Goal: Task Accomplishment & Management: Complete application form

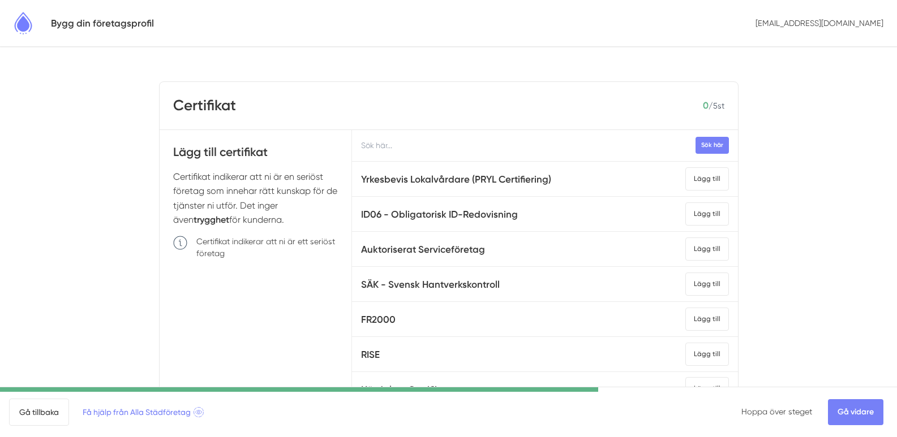
drag, startPoint x: 268, startPoint y: 224, endPoint x: 174, endPoint y: 152, distance: 118.2
click at [174, 152] on div "Lägg till certifikat Certifikat indikerar att ni är en seriöst företag som inne…" at bounding box center [256, 305] width 193 height 351
click at [698, 181] on div "Lägg till" at bounding box center [707, 179] width 44 height 23
click at [696, 212] on div "Lägg till" at bounding box center [707, 214] width 44 height 23
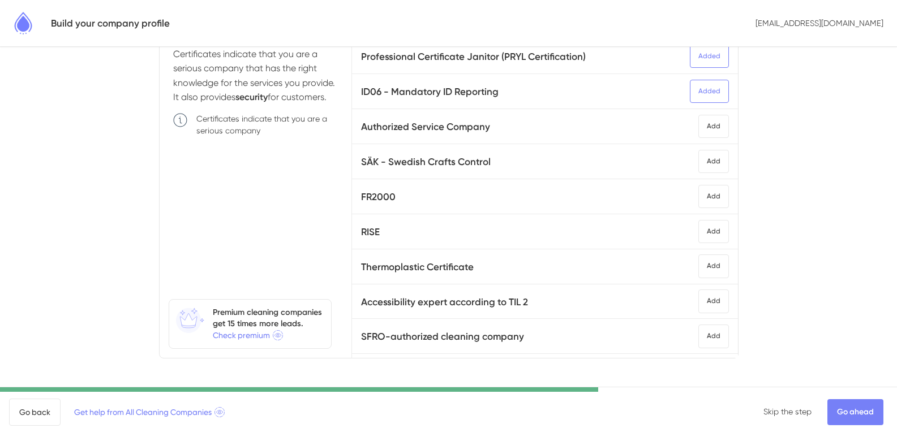
scroll to position [126, 0]
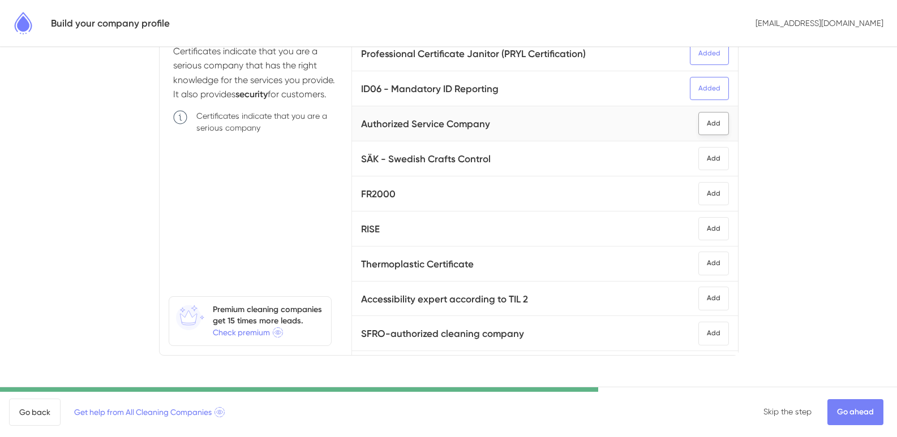
click at [707, 125] on font "Add" at bounding box center [714, 123] width 14 height 8
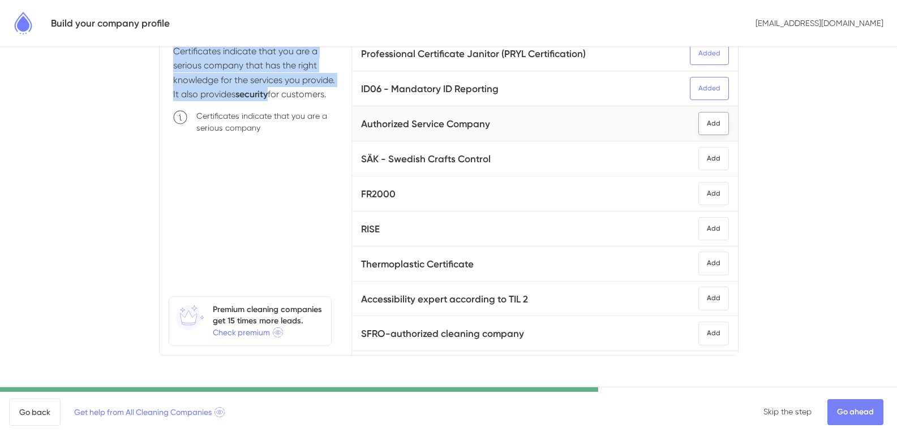
click at [707, 125] on font "Add" at bounding box center [714, 123] width 14 height 8
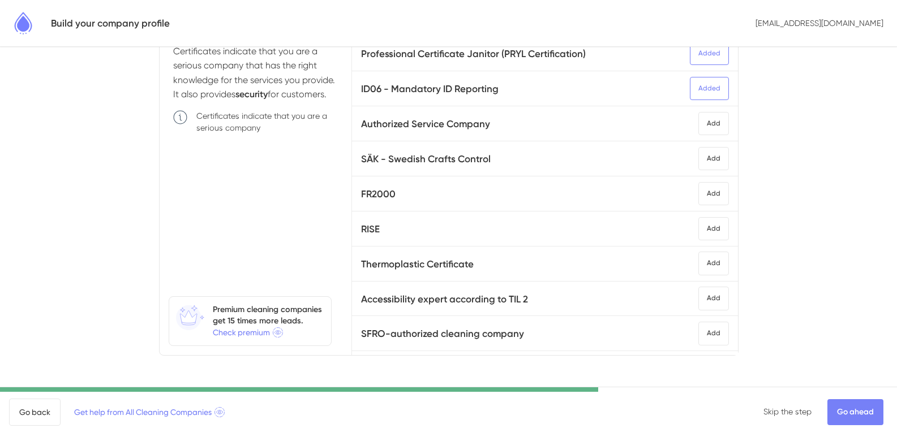
click at [795, 142] on body "Build your company profile info@kloageton-ab.com Certificate 2 / 5 pcs Add cert…" at bounding box center [448, 155] width 897 height 563
click at [698, 121] on div "Add" at bounding box center [713, 123] width 31 height 23
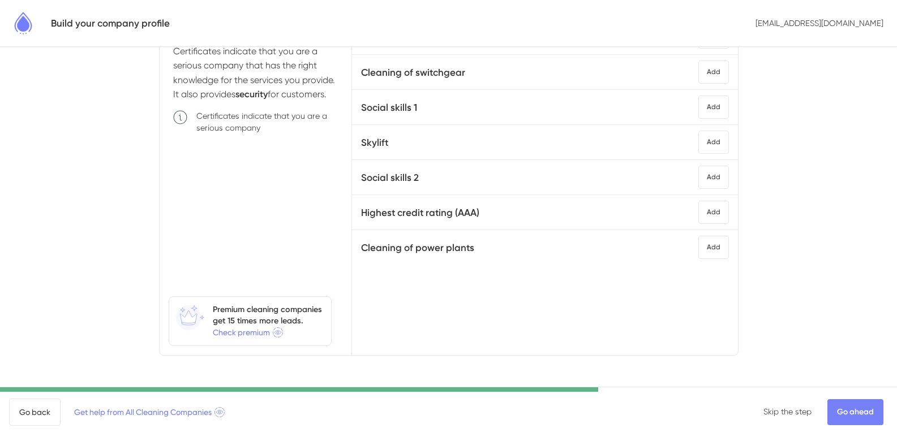
scroll to position [524, 0]
click at [865, 410] on font "Go ahead" at bounding box center [855, 412] width 37 height 10
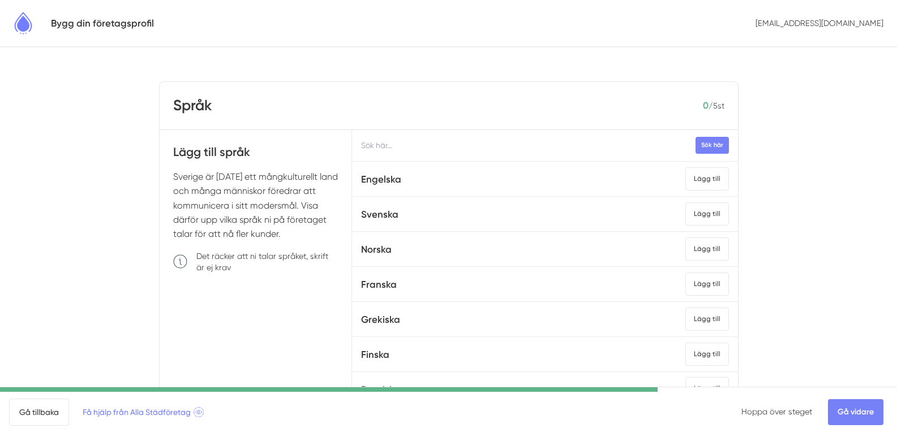
drag, startPoint x: 174, startPoint y: 154, endPoint x: 311, endPoint y: 230, distance: 156.0
click at [311, 230] on div "Lägg till språk Sverige är [DATE] ett mångkulturellt land och många människor f…" at bounding box center [256, 305] width 193 height 351
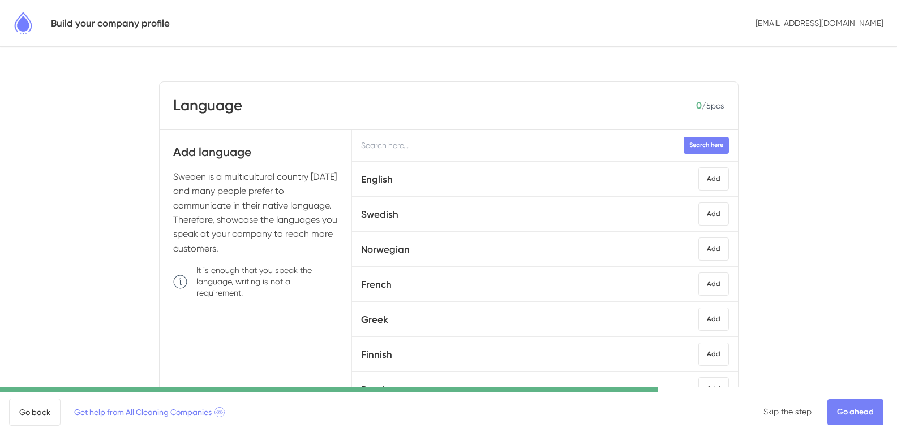
click at [796, 170] on body "Build your company profile [EMAIL_ADDRESS][DOMAIN_NAME] Language 0 / 5 pcs Add …" at bounding box center [448, 281] width 897 height 563
click at [707, 181] on font "Add" at bounding box center [714, 179] width 14 height 8
click at [707, 179] on font "Add" at bounding box center [714, 179] width 14 height 8
click at [698, 208] on div "Add" at bounding box center [713, 214] width 31 height 23
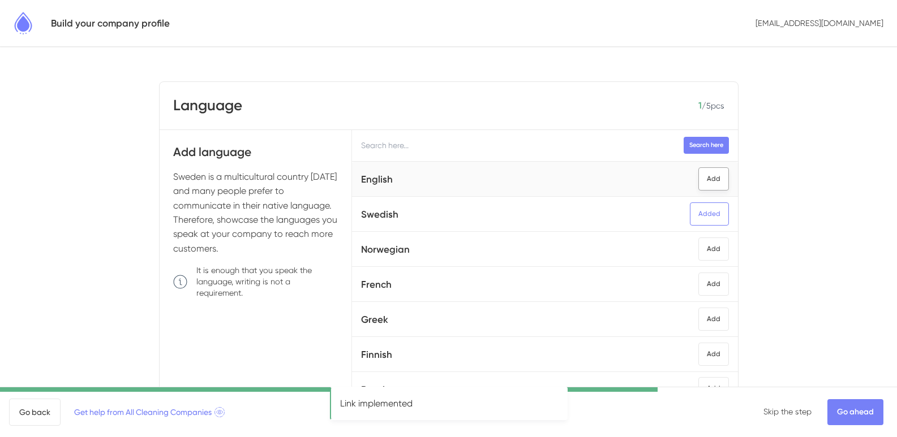
click at [704, 181] on div "Add" at bounding box center [713, 179] width 31 height 23
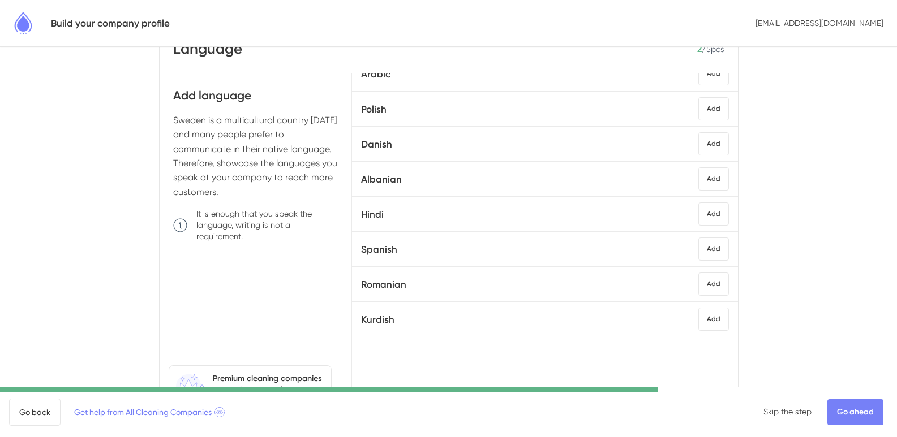
scroll to position [664, 0]
click at [860, 409] on font "Go ahead" at bounding box center [855, 412] width 37 height 10
